Goal: Task Accomplishment & Management: Complete application form

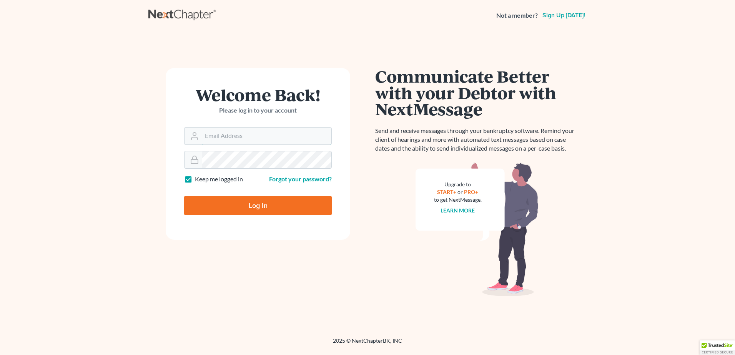
type input "[EMAIL_ADDRESS][DOMAIN_NAME]"
click at [233, 199] on input "Log In" at bounding box center [258, 205] width 148 height 19
type input "Thinking..."
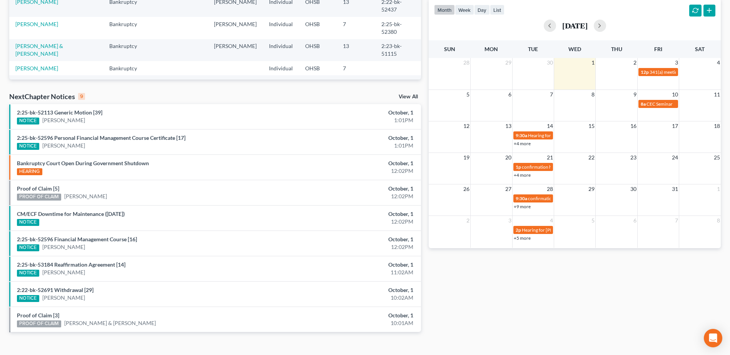
scroll to position [173, 0]
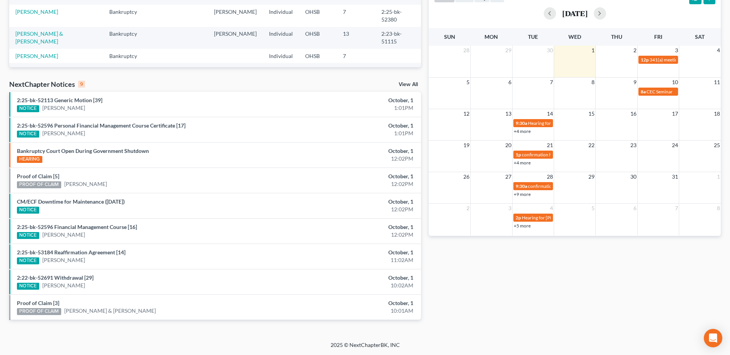
click at [407, 83] on link "View All" at bounding box center [408, 84] width 19 height 5
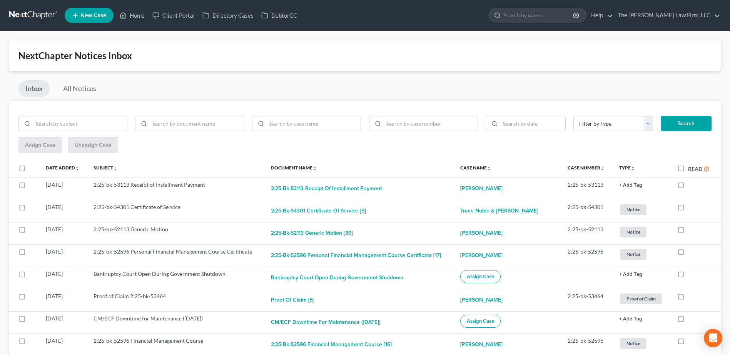
click at [688, 170] on label "Read" at bounding box center [699, 169] width 22 height 9
click at [691, 170] on input "Read" at bounding box center [693, 167] width 5 height 5
checkbox input "true"
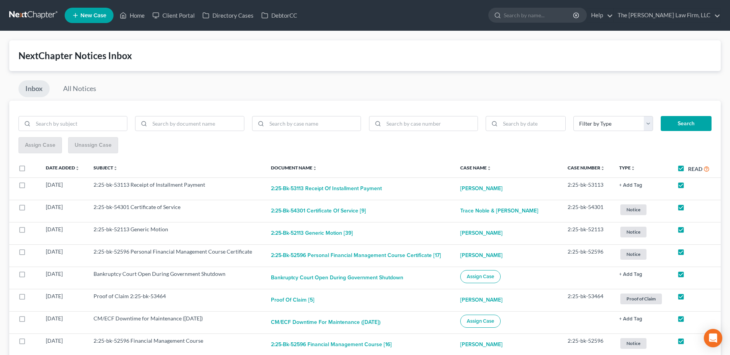
checkbox input "true"
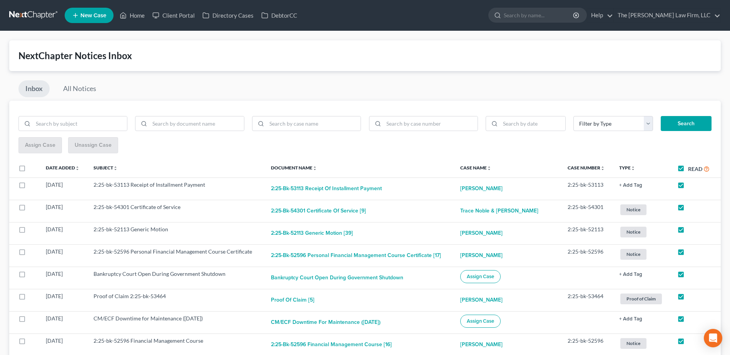
checkbox input "true"
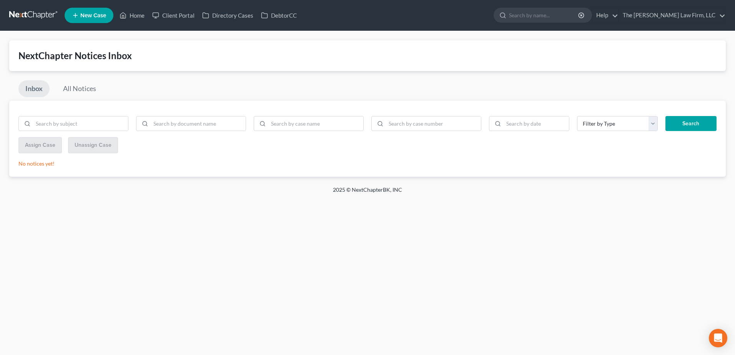
drag, startPoint x: 45, startPoint y: 17, endPoint x: 48, endPoint y: 17, distance: 3.9
click at [45, 17] on link at bounding box center [33, 15] width 49 height 14
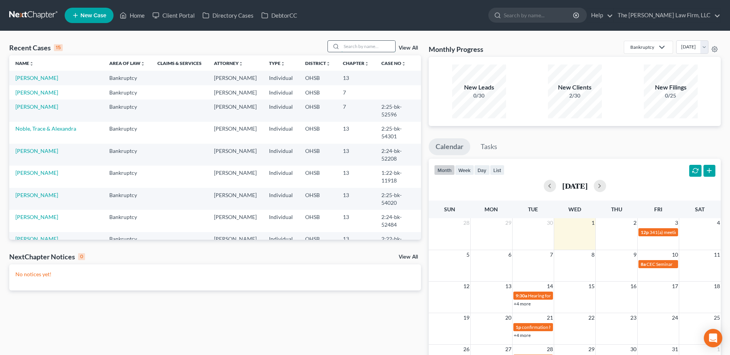
click at [384, 48] on input "search" at bounding box center [368, 46] width 54 height 11
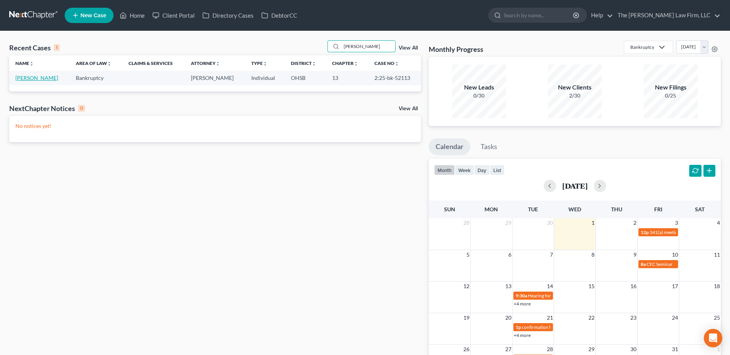
type input "[PERSON_NAME]"
click at [33, 79] on link "[PERSON_NAME]" at bounding box center [36, 78] width 43 height 7
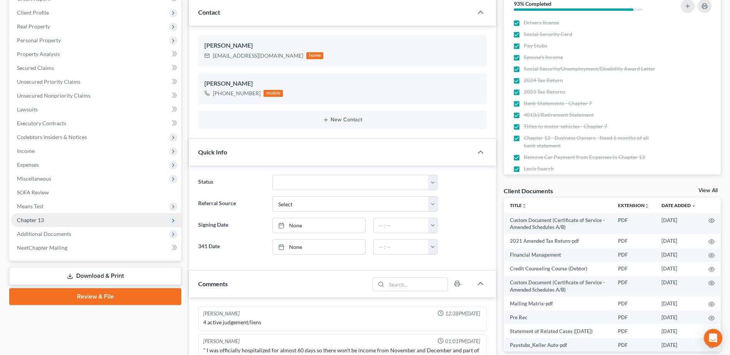
scroll to position [154, 0]
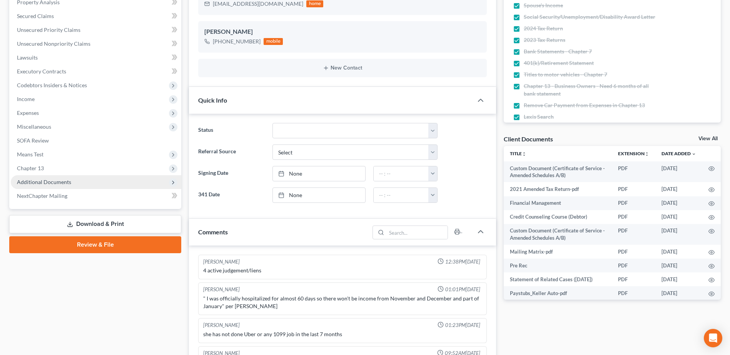
click at [55, 185] on span "Additional Documents" at bounding box center [44, 182] width 54 height 7
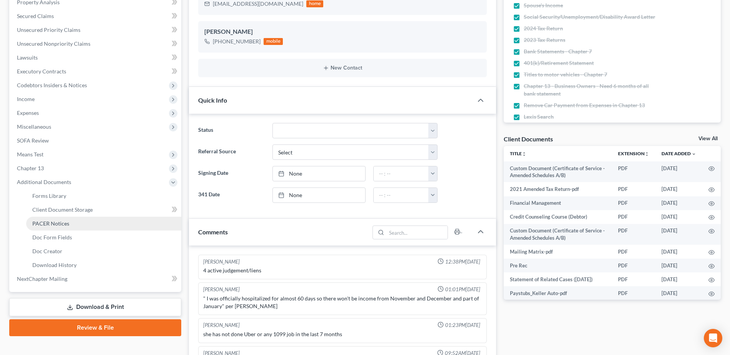
click at [62, 221] on span "PACER Notices" at bounding box center [50, 223] width 37 height 7
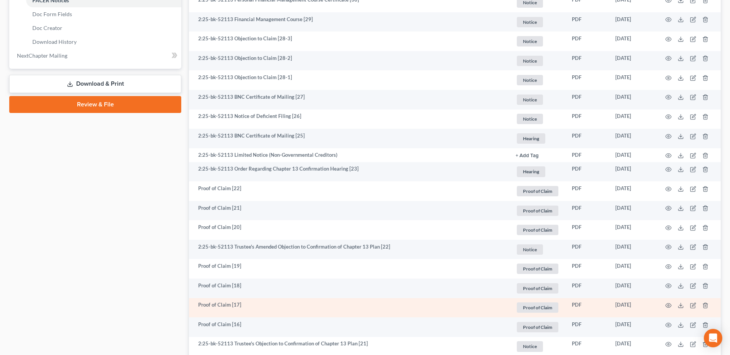
scroll to position [131, 0]
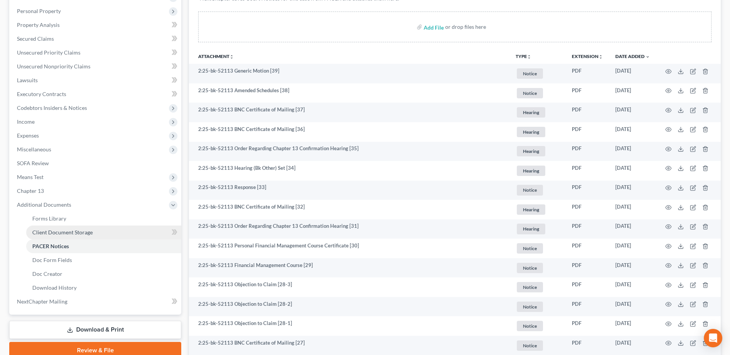
click at [89, 233] on span "Client Document Storage" at bounding box center [62, 232] width 60 height 7
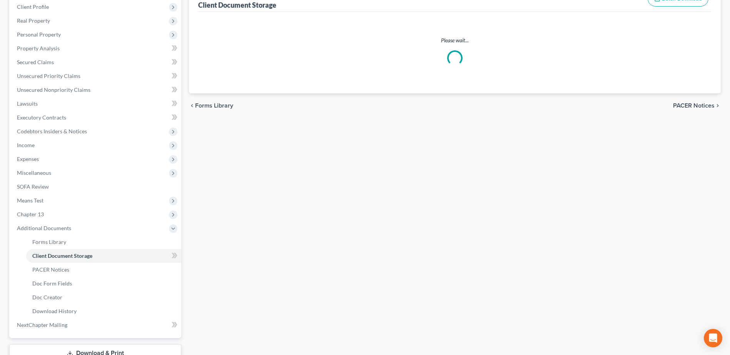
select select "61"
select select "7"
select select "53"
select select "7"
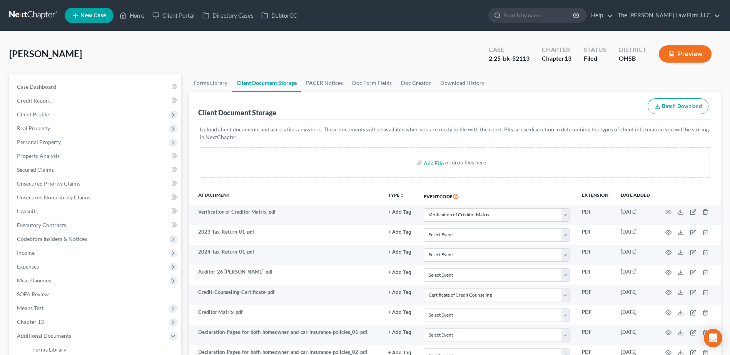
click at [25, 15] on link at bounding box center [33, 15] width 49 height 14
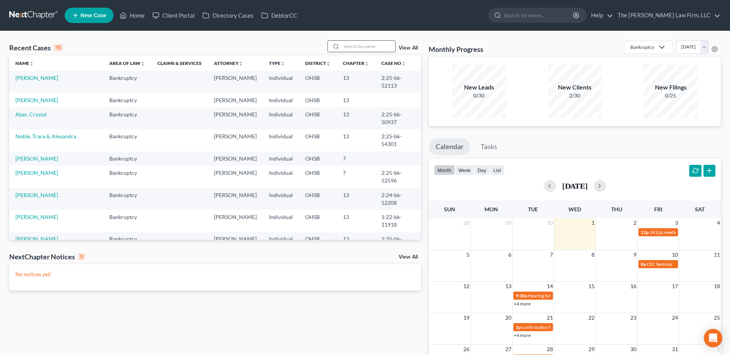
click at [372, 46] on input "search" at bounding box center [368, 46] width 54 height 11
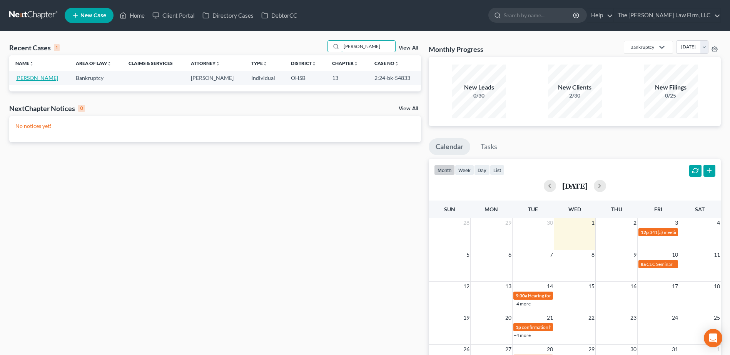
type input "sasha"
click at [20, 79] on link "Carpenter, Sasha" at bounding box center [36, 78] width 43 height 7
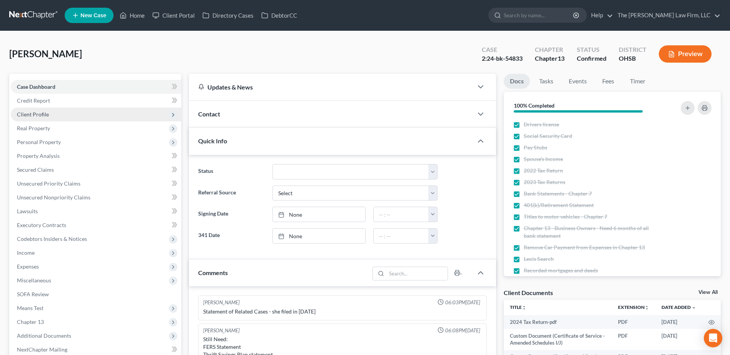
click at [38, 114] on span "Client Profile" at bounding box center [33, 114] width 32 height 7
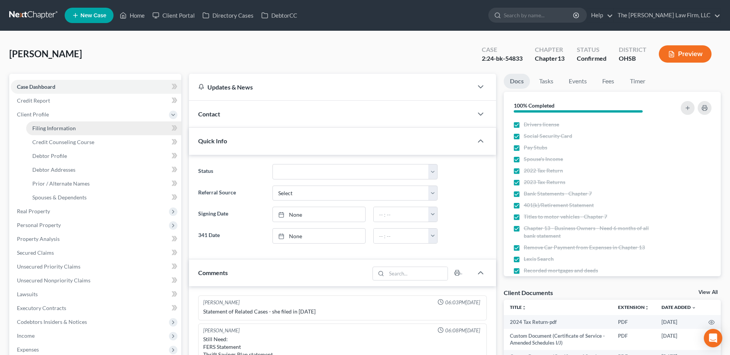
click at [42, 126] on span "Filing Information" at bounding box center [53, 128] width 43 height 7
select select "1"
select select "0"
select select "3"
select select "36"
